Goal: Find specific page/section: Find specific page/section

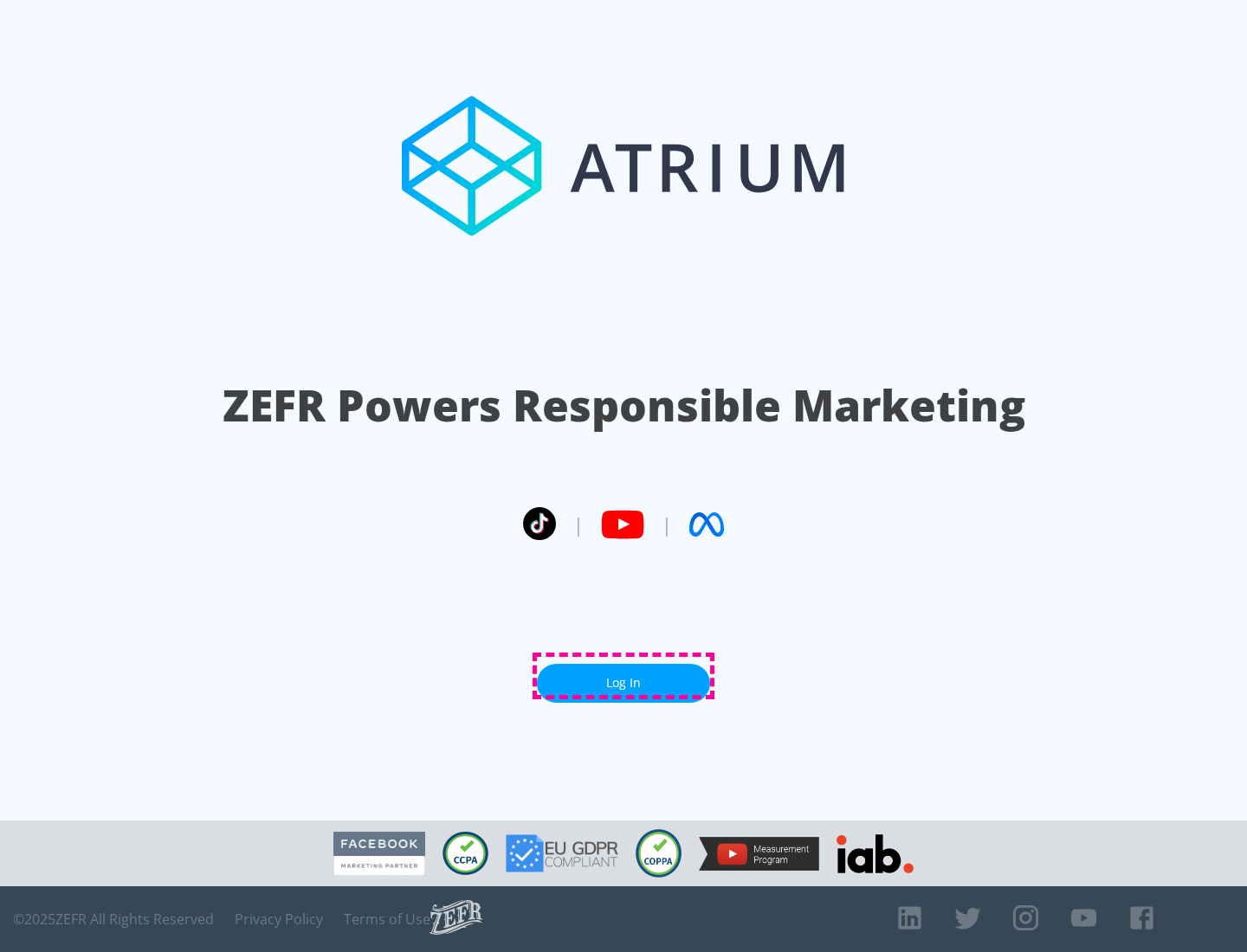
click at [624, 675] on link "Log In" at bounding box center [624, 683] width 173 height 39
